Goal: Find contact information: Find contact information

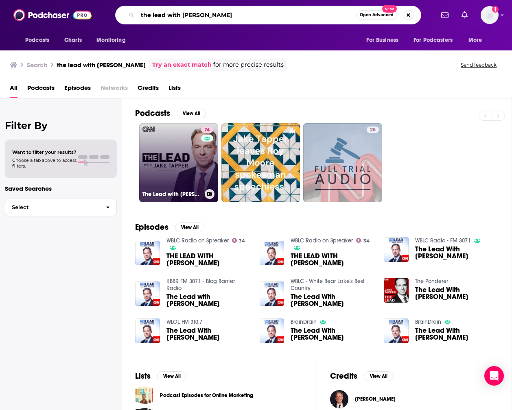
type input "the lead with [PERSON_NAME]"
click at [185, 153] on link "74 The Lead with [PERSON_NAME]" at bounding box center [178, 162] width 79 height 79
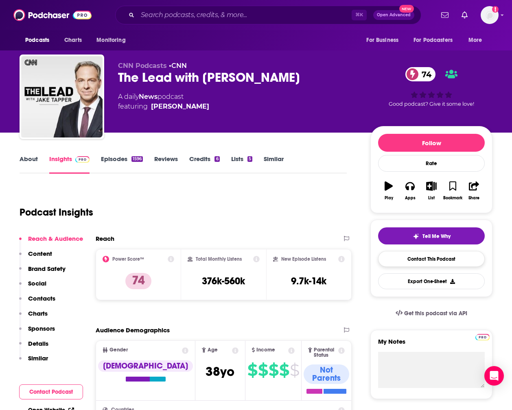
click at [408, 258] on link "Contact This Podcast" at bounding box center [431, 259] width 107 height 16
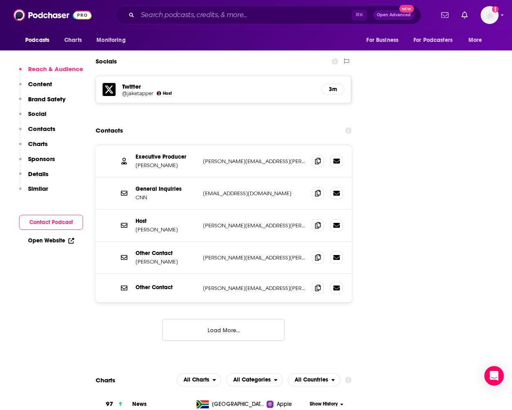
scroll to position [899, 0]
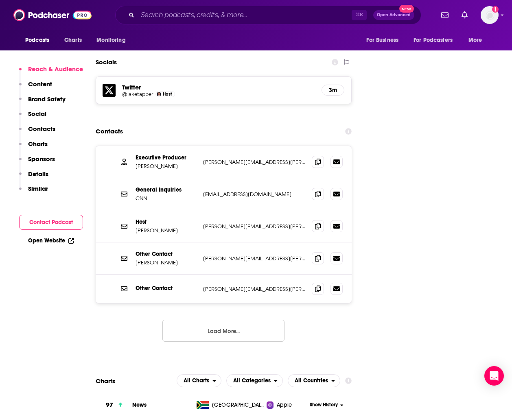
click at [205, 159] on p "[PERSON_NAME][EMAIL_ADDRESS][PERSON_NAME][DOMAIN_NAME]" at bounding box center [254, 162] width 102 height 7
click at [202, 146] on div "Executive Producer [PERSON_NAME] Quadrani [EMAIL_ADDRESS][PERSON_NAME][DOMAIN_N…" at bounding box center [224, 162] width 256 height 32
drag, startPoint x: 202, startPoint y: 124, endPoint x: 270, endPoint y: 127, distance: 68.0
click at [270, 146] on div "Executive Producer [PERSON_NAME] Quadrani [EMAIL_ADDRESS][PERSON_NAME][DOMAIN_N…" at bounding box center [224, 162] width 256 height 32
copy p "[PERSON_NAME][EMAIL_ADDRESS][PERSON_NAME][DOMAIN_NAME]"
